Goal: Task Accomplishment & Management: Use online tool/utility

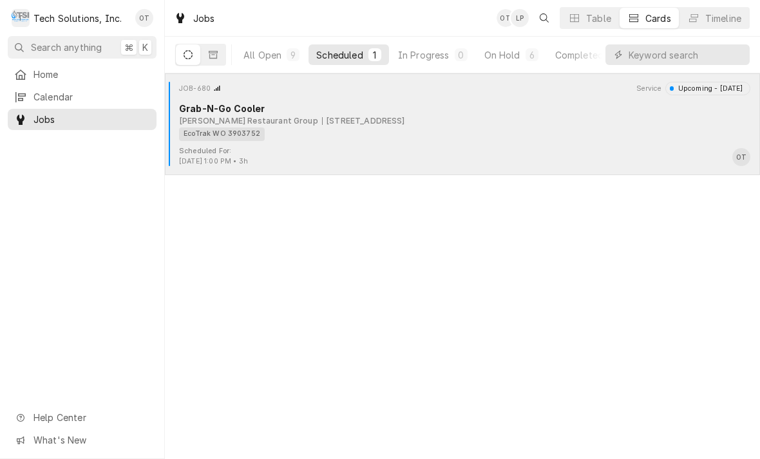
click at [351, 119] on div "[STREET_ADDRESS]" at bounding box center [363, 121] width 83 height 12
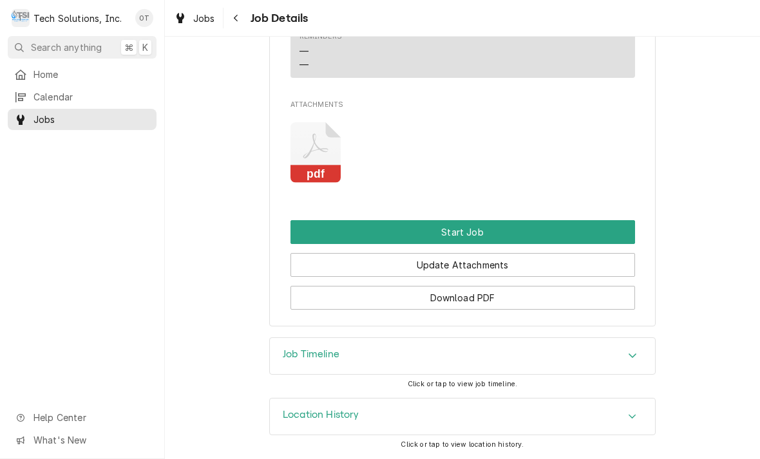
scroll to position [1089, 0]
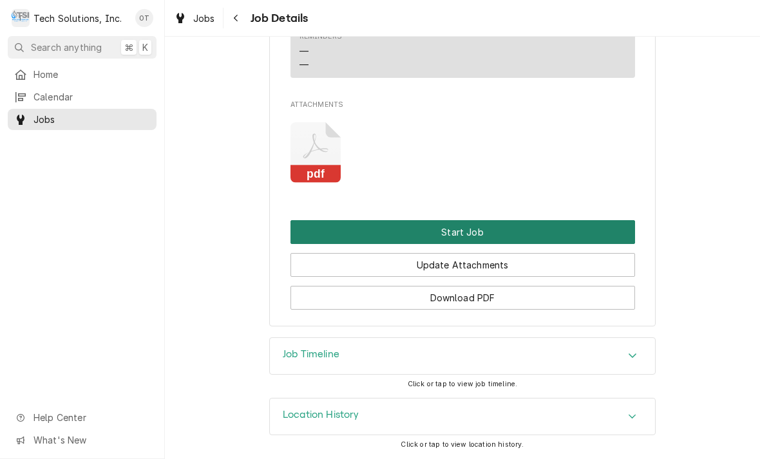
click at [459, 227] on button "Start Job" at bounding box center [462, 232] width 344 height 24
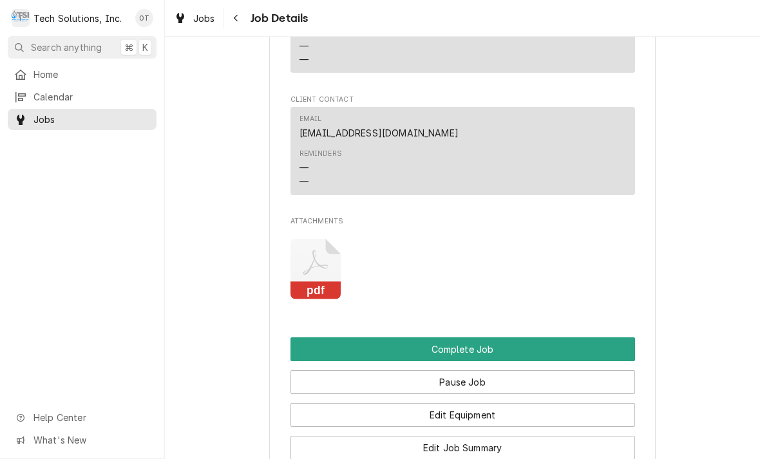
scroll to position [1001, 0]
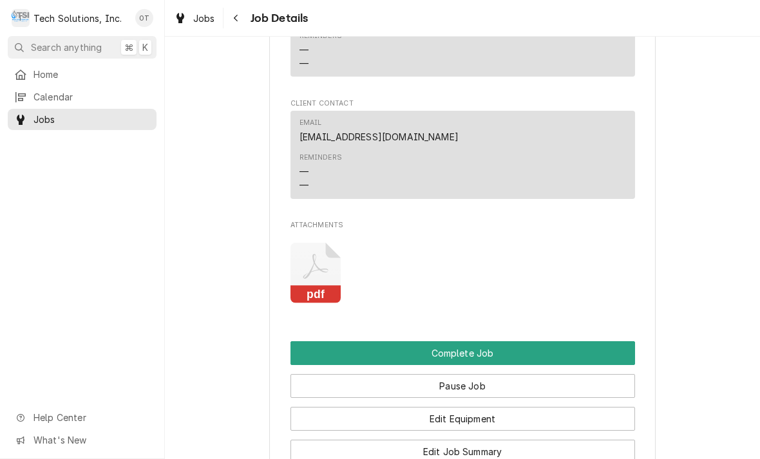
click at [320, 296] on icon "Attachments" at bounding box center [315, 273] width 51 height 61
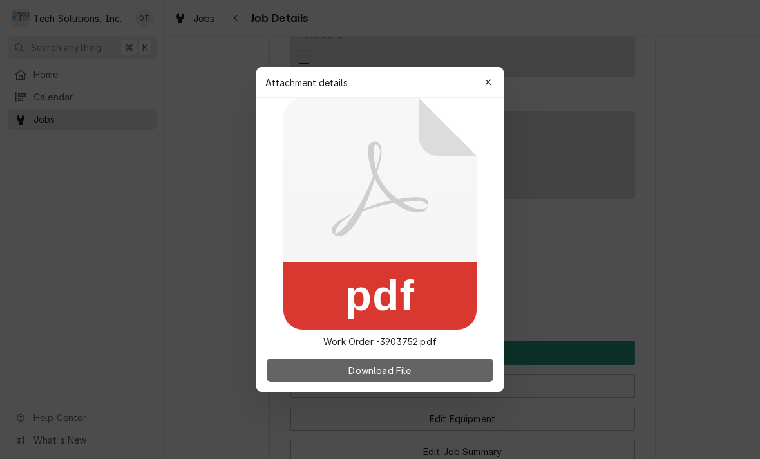
click at [391, 375] on span "Download File" at bounding box center [380, 371] width 68 height 14
click at [393, 362] on button "Download File" at bounding box center [380, 370] width 227 height 23
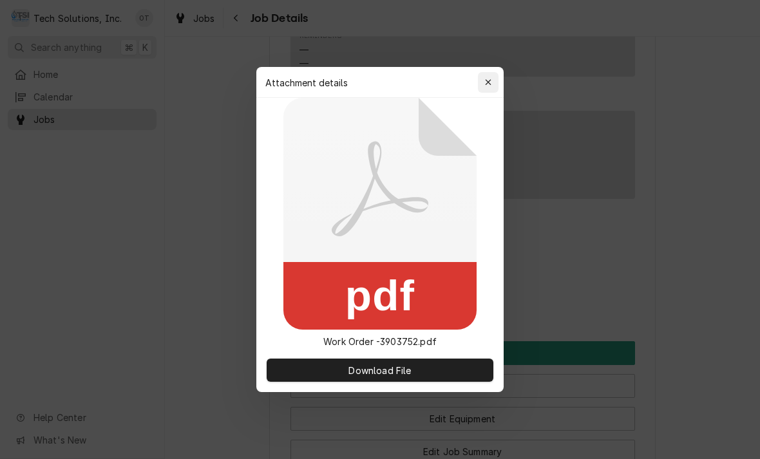
click at [488, 85] on icon "button" at bounding box center [488, 82] width 7 height 9
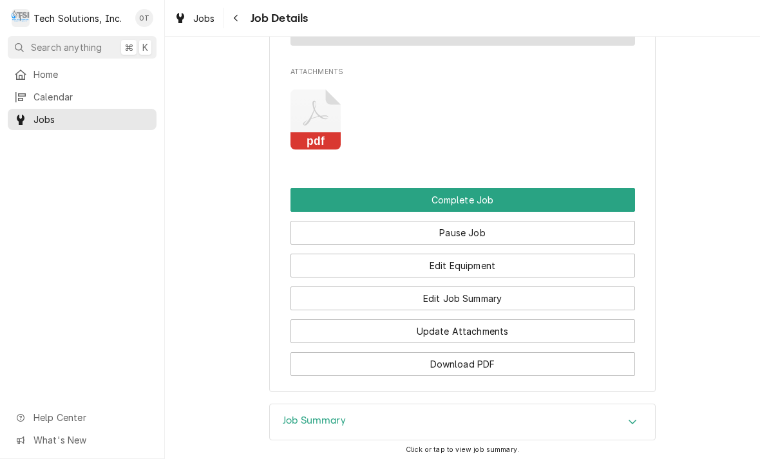
scroll to position [1147, 0]
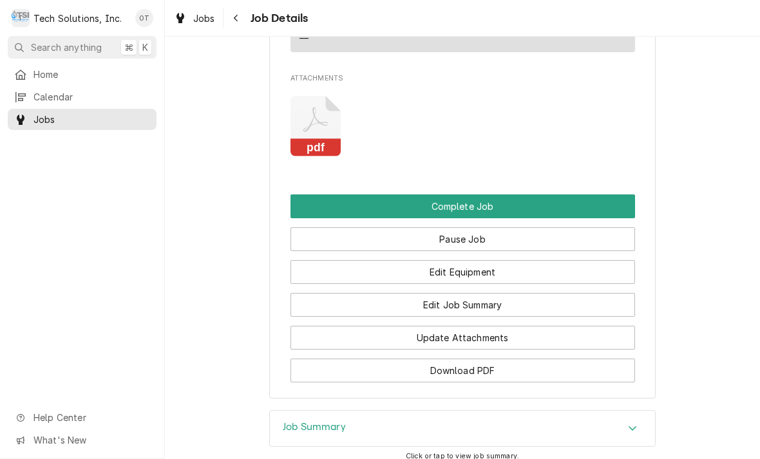
click at [321, 150] on rect "Attachments" at bounding box center [315, 148] width 51 height 18
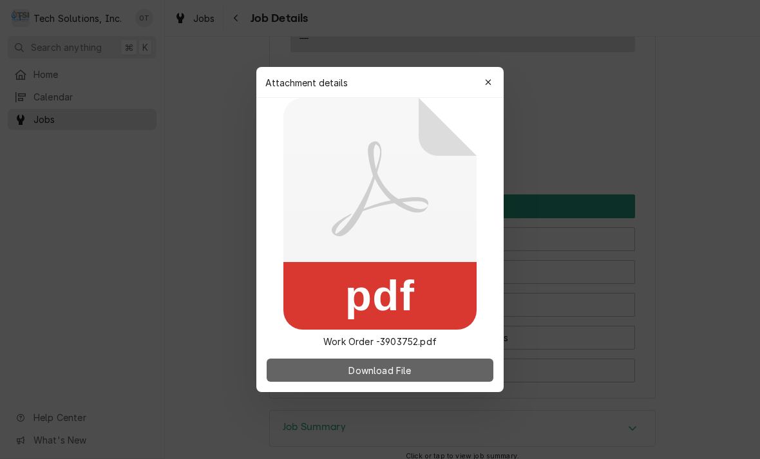
click at [384, 366] on span "Download File" at bounding box center [380, 371] width 68 height 14
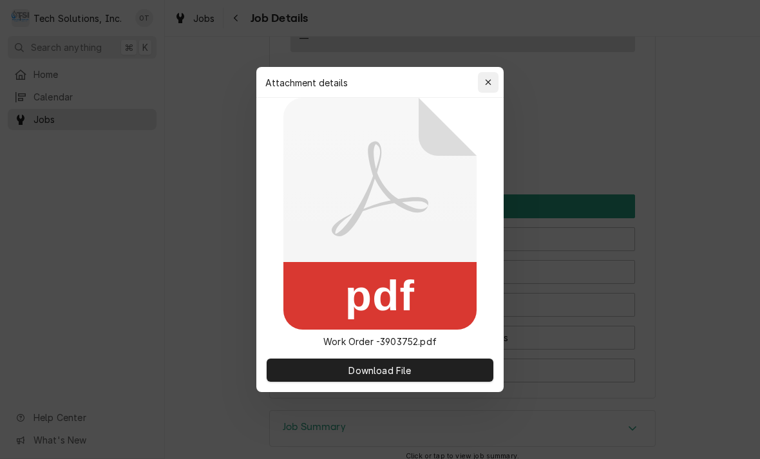
click at [491, 83] on icon "button" at bounding box center [488, 82] width 7 height 9
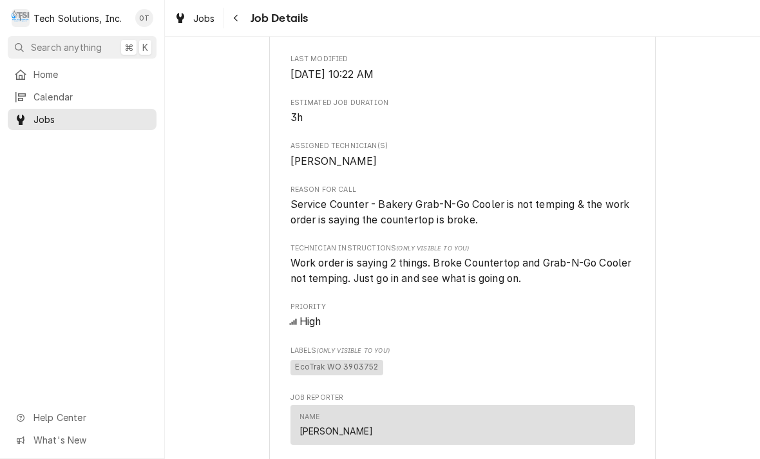
scroll to position [515, 0]
